Goal: Task Accomplishment & Management: Manage account settings

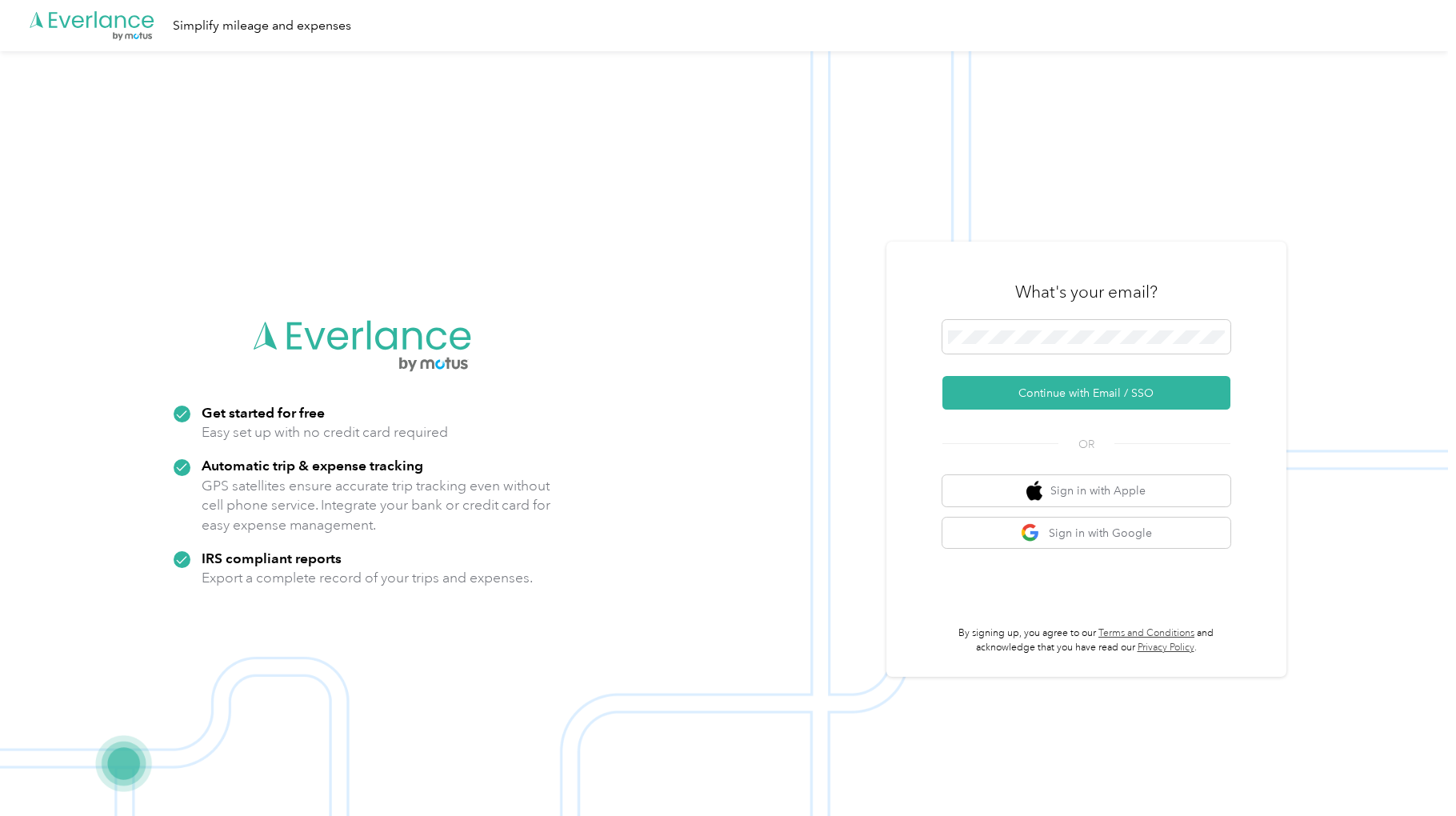
click at [857, 346] on img at bounding box center [724, 458] width 1448 height 816
click at [983, 383] on button "Continue with Email / SSO" at bounding box center [1086, 393] width 288 height 34
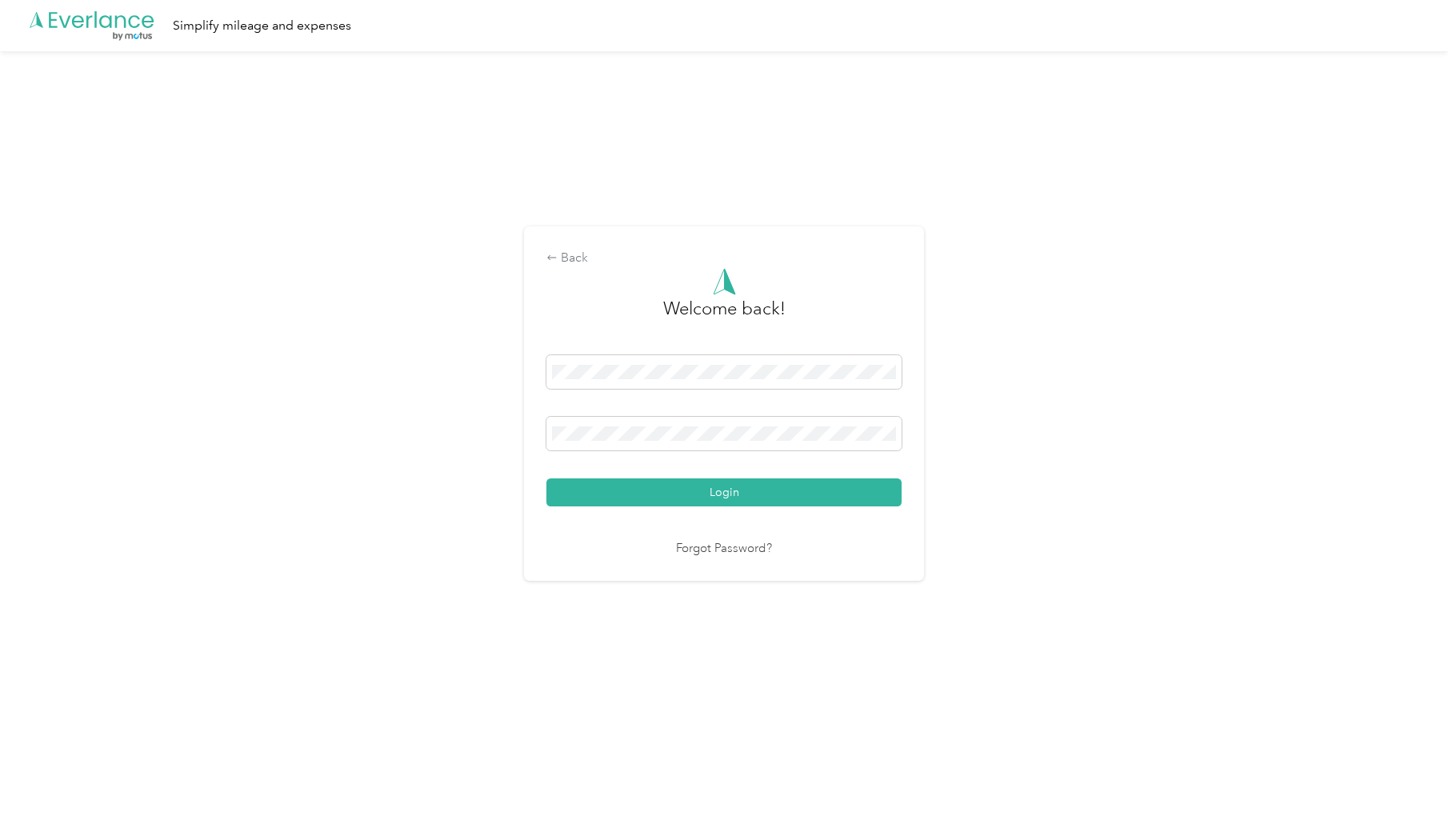
click at [727, 480] on button "Login" at bounding box center [724, 492] width 355 height 28
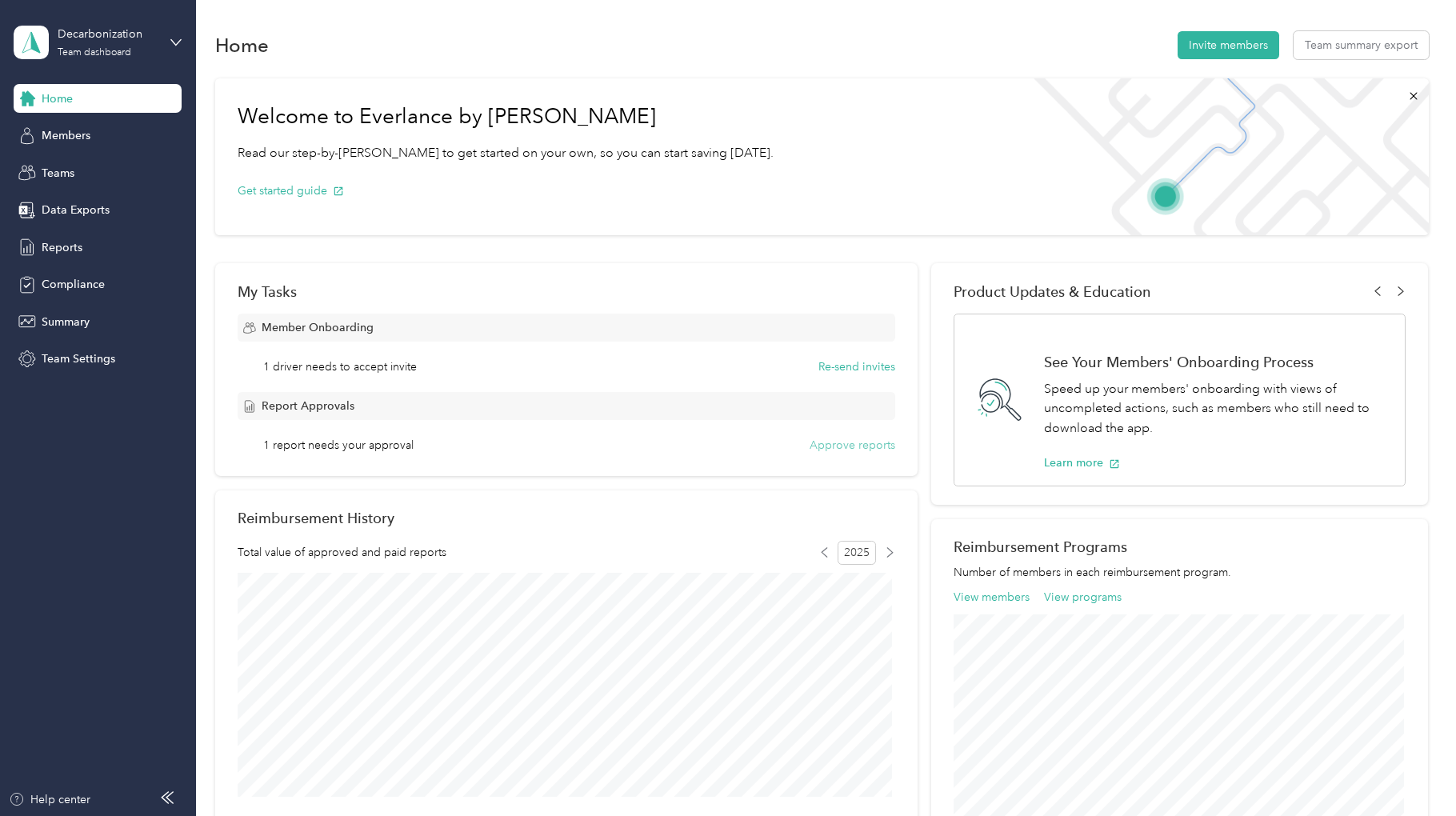
click at [844, 444] on button "Approve reports" at bounding box center [852, 445] width 86 height 17
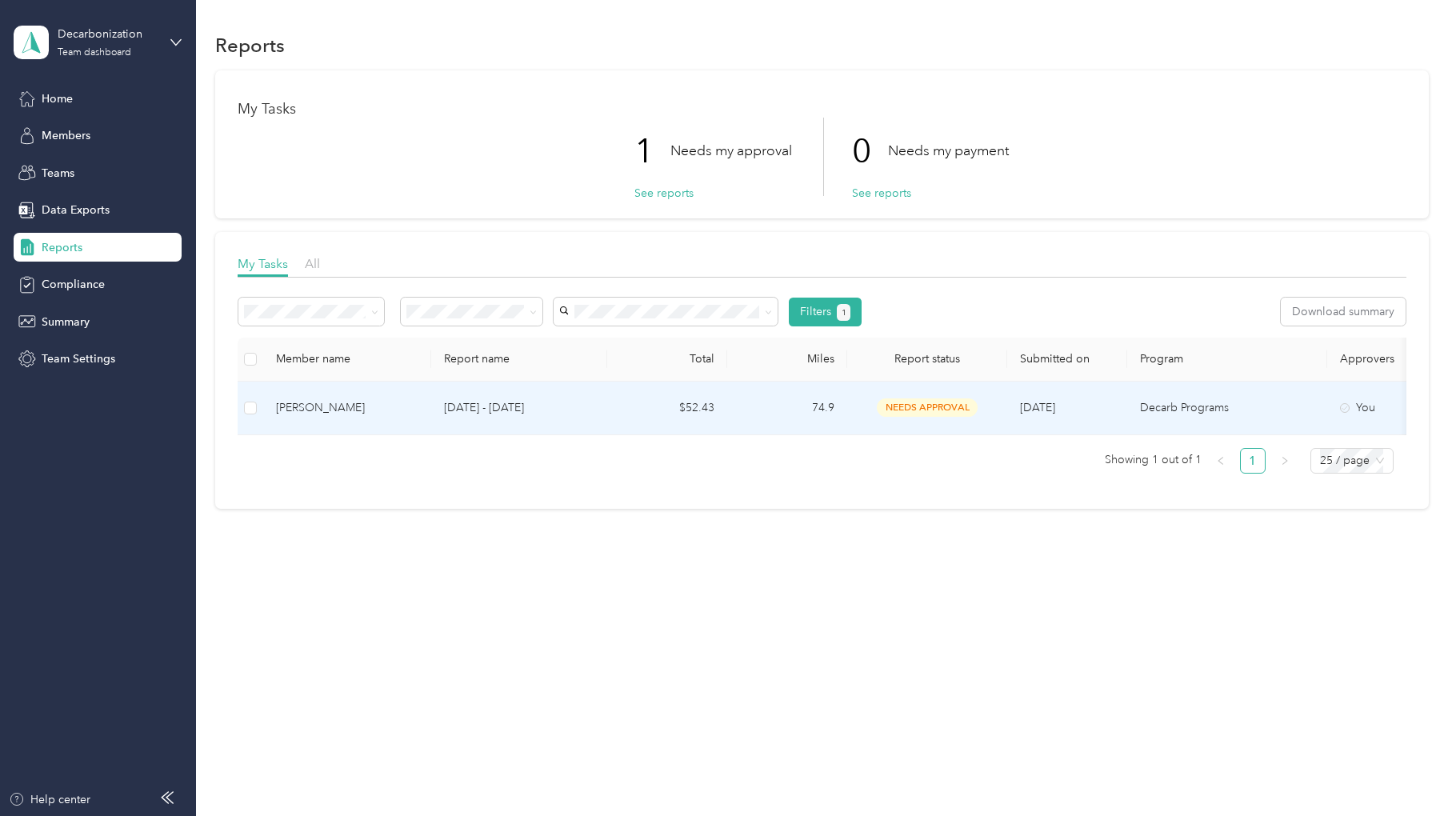
click at [626, 409] on td "$52.43" at bounding box center [667, 408] width 120 height 54
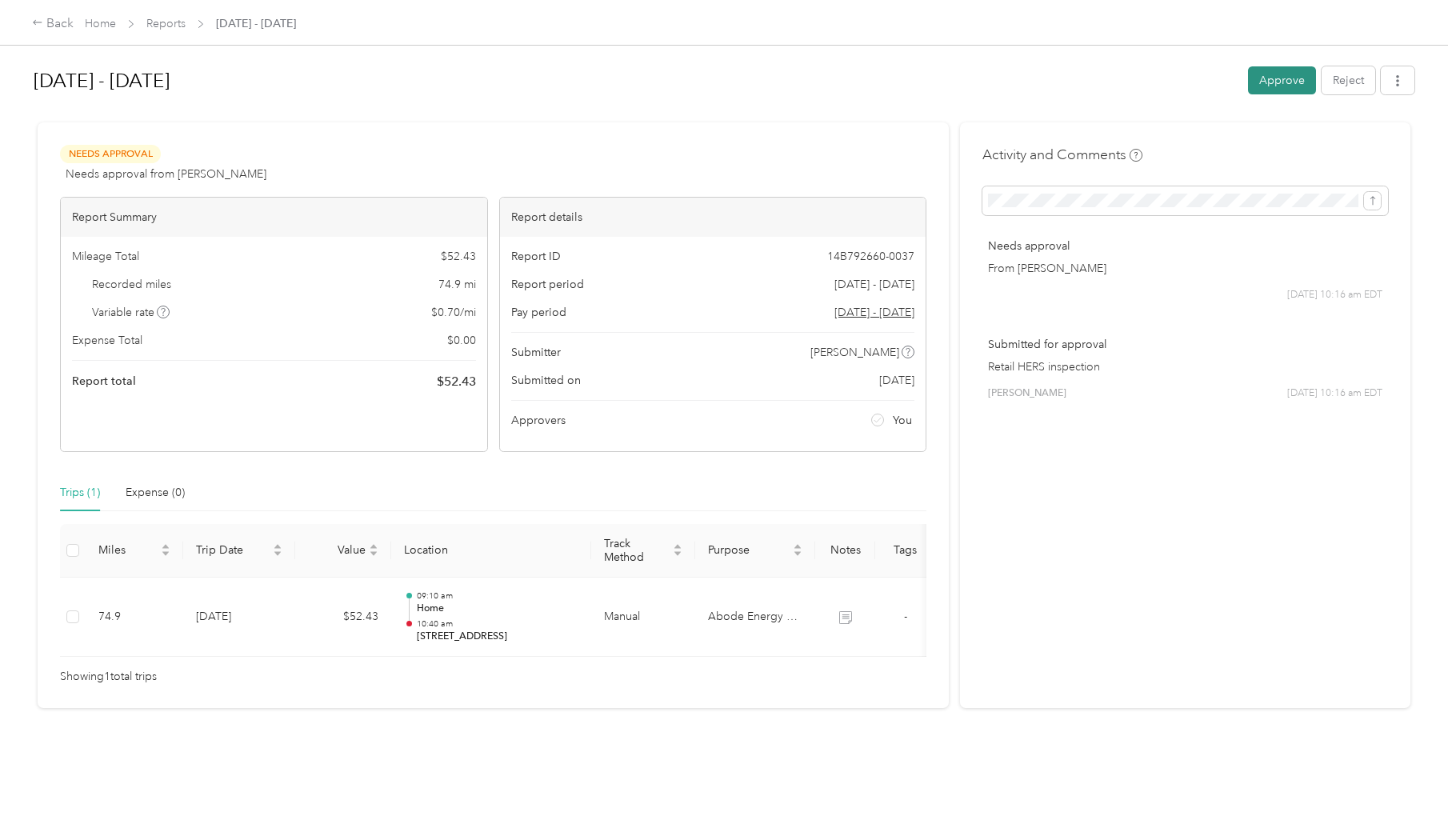
click at [1270, 82] on button "Approve" at bounding box center [1282, 79] width 68 height 28
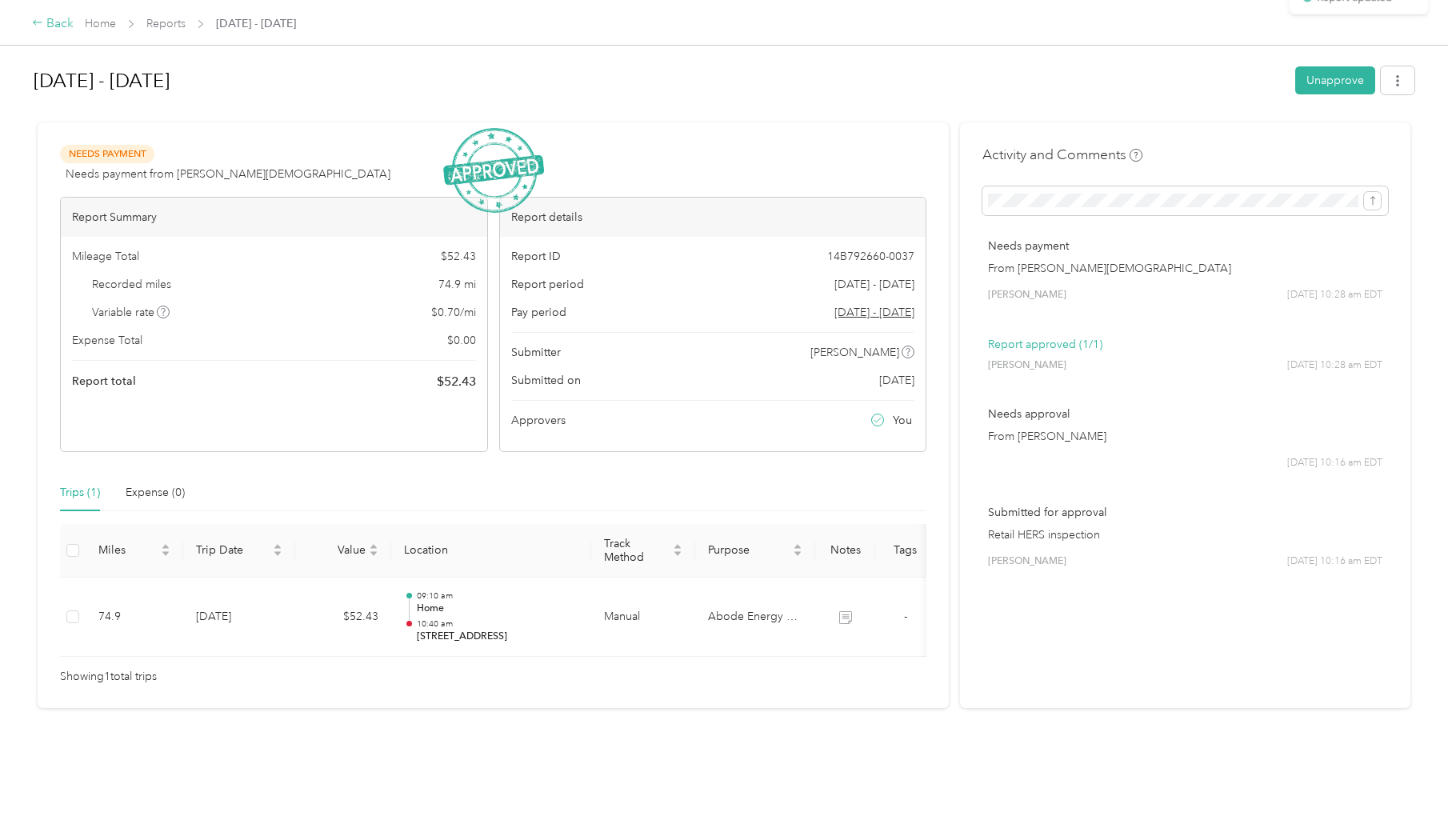
click at [34, 28] on icon at bounding box center [37, 22] width 12 height 12
